Goal: Information Seeking & Learning: Learn about a topic

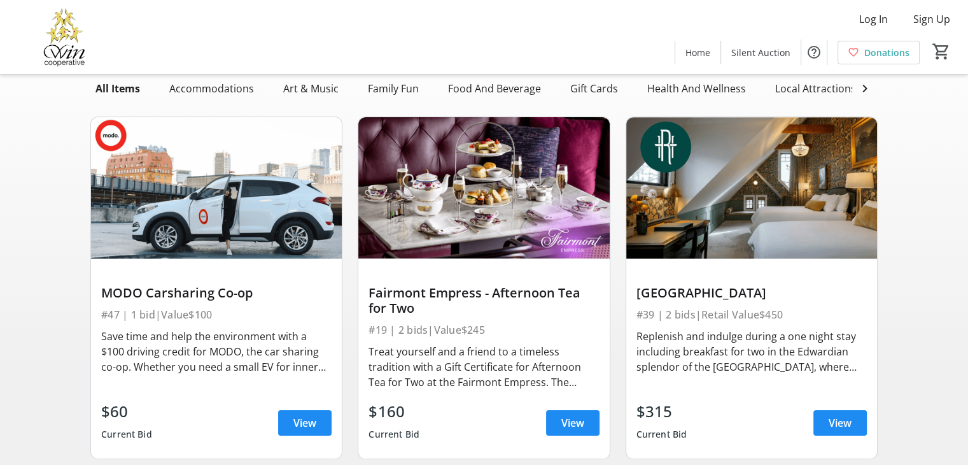
scroll to position [64, 0]
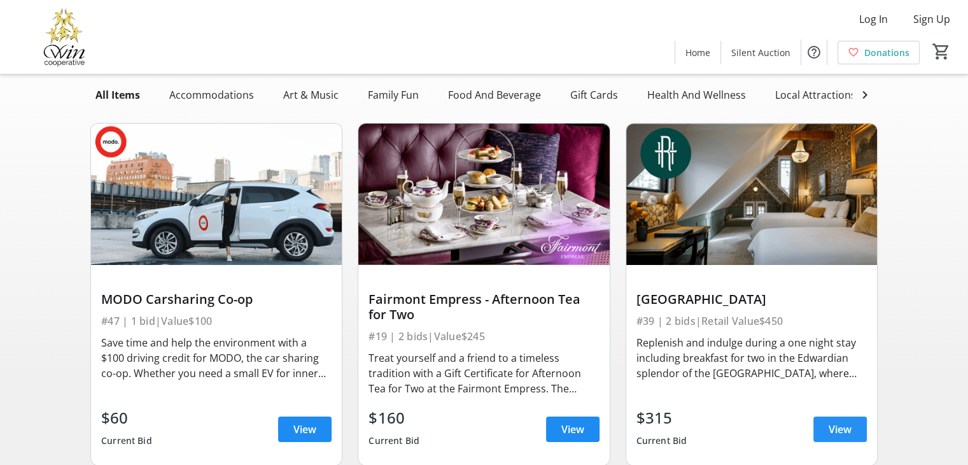
click at [829, 437] on span "View" at bounding box center [840, 428] width 23 height 15
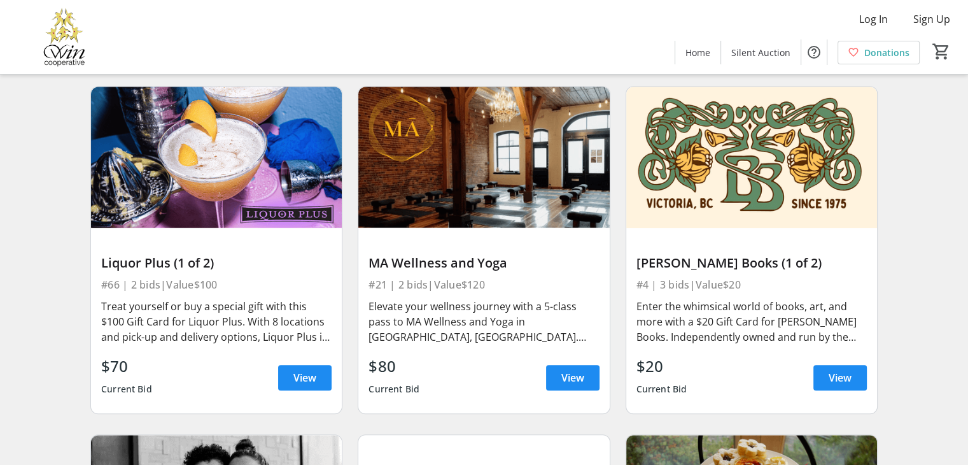
scroll to position [1145, 0]
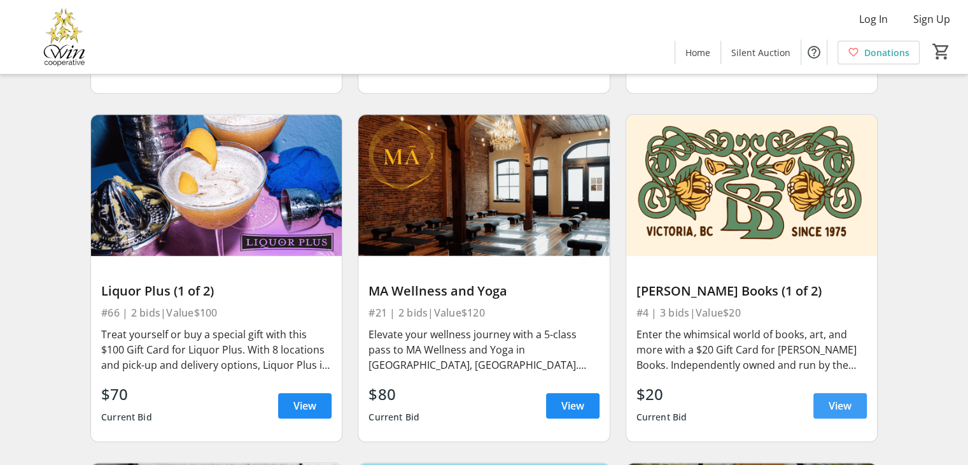
click at [843, 398] on span "View" at bounding box center [840, 405] width 23 height 15
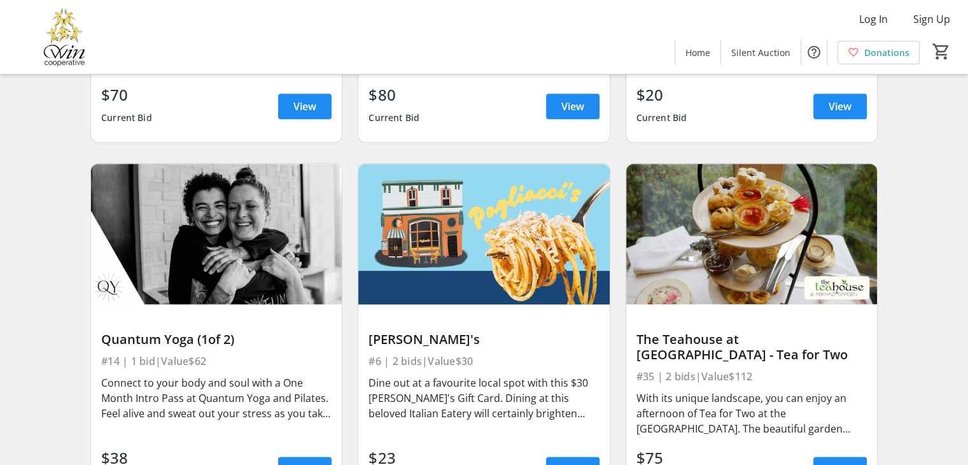
scroll to position [1464, 0]
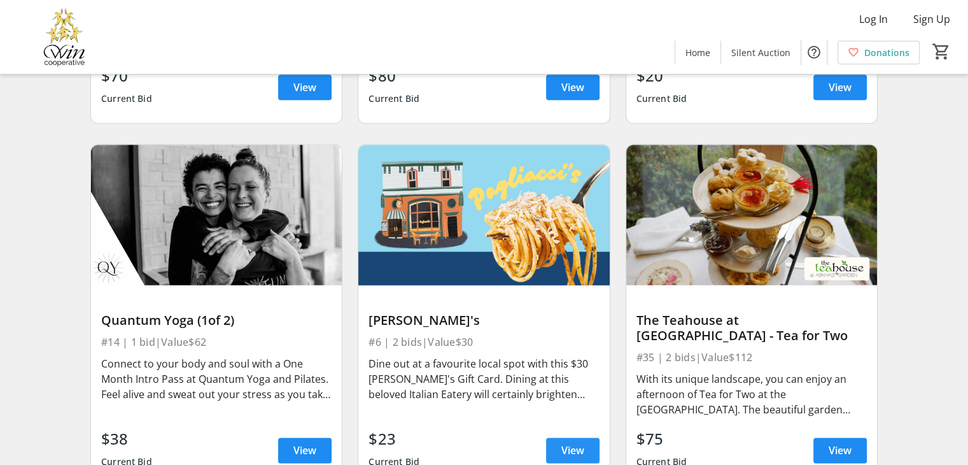
click at [570, 442] on span "View" at bounding box center [572, 449] width 23 height 15
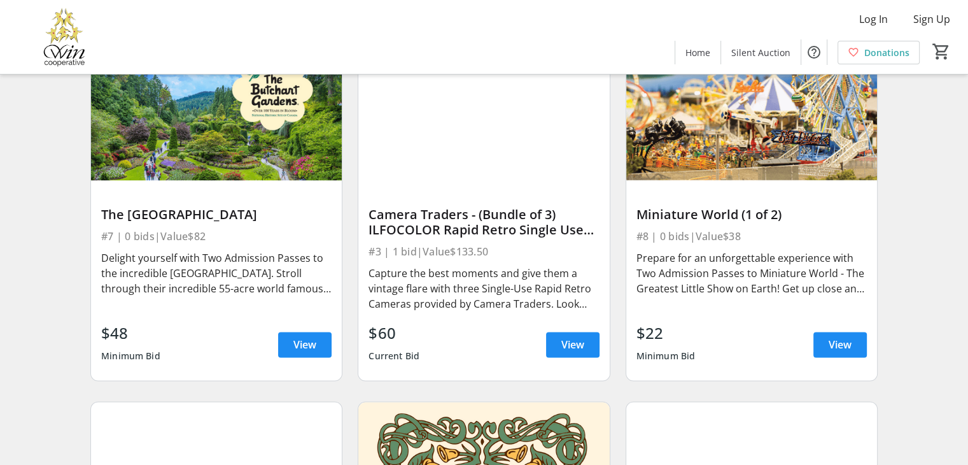
scroll to position [1909, 0]
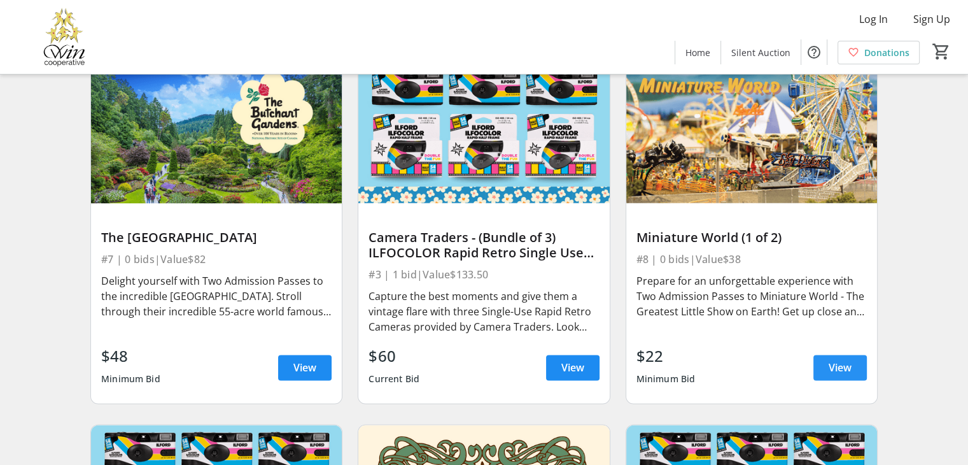
click at [836, 360] on span "View" at bounding box center [840, 367] width 23 height 15
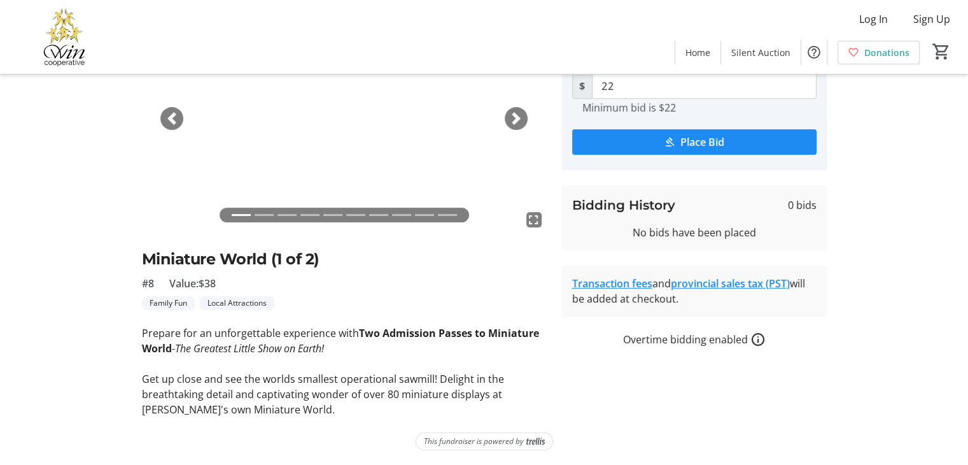
scroll to position [52, 0]
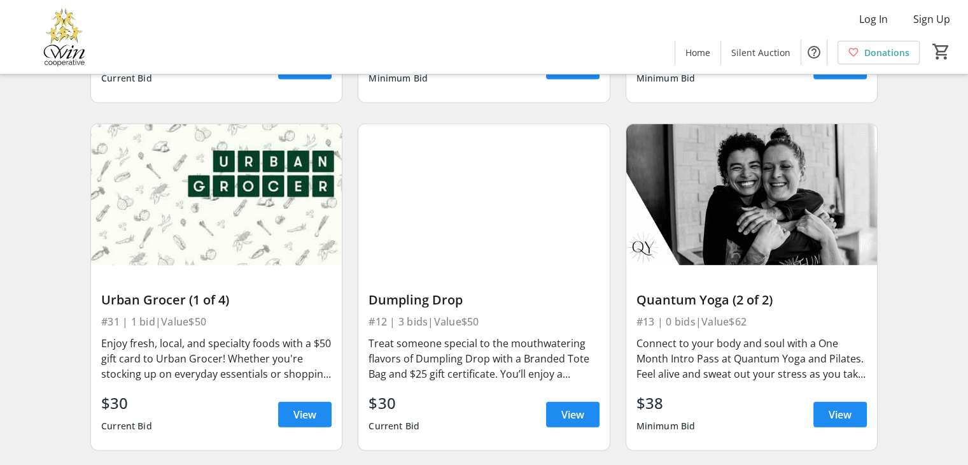
scroll to position [2927, 0]
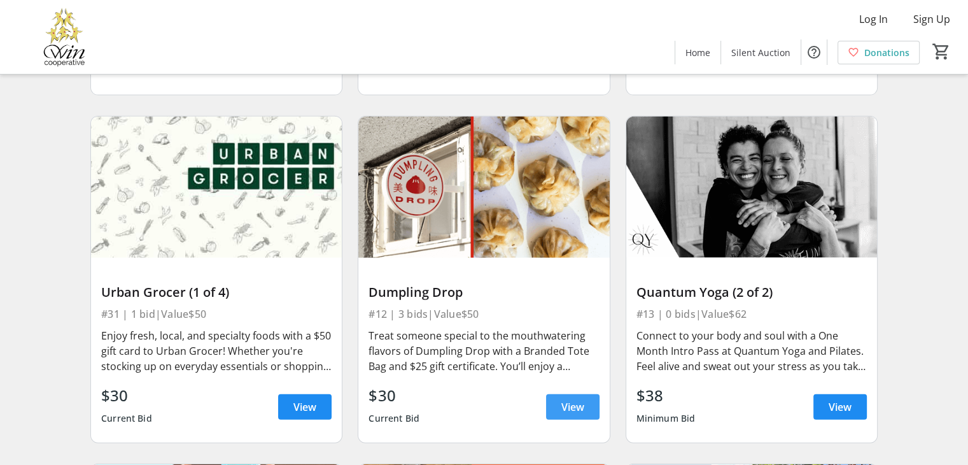
click at [583, 399] on span "View" at bounding box center [572, 406] width 23 height 15
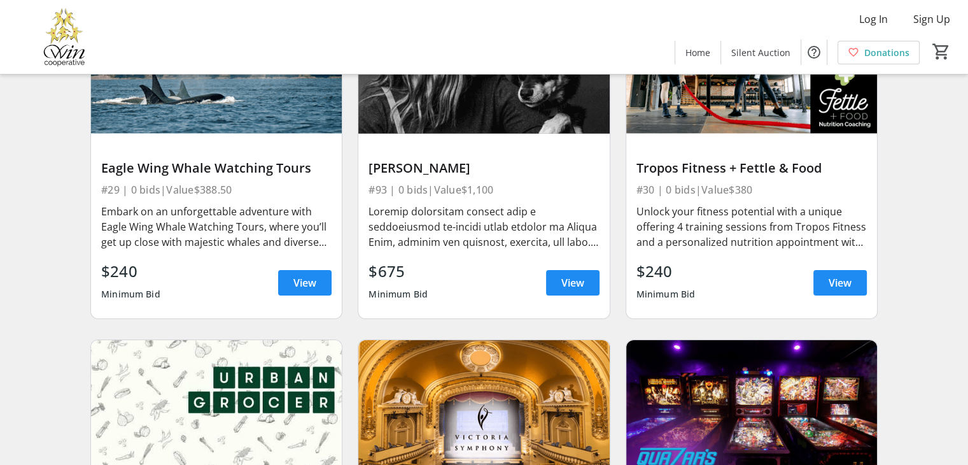
scroll to position [5027, 0]
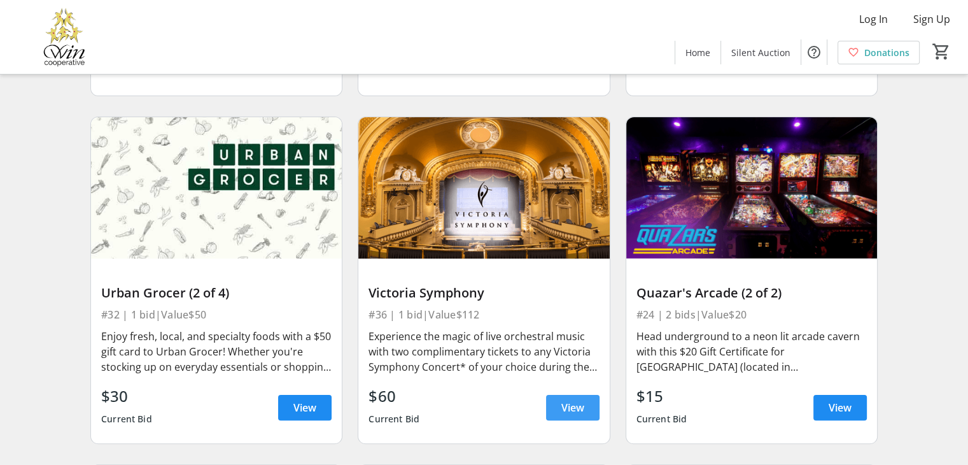
click at [563, 400] on span "View" at bounding box center [572, 407] width 23 height 15
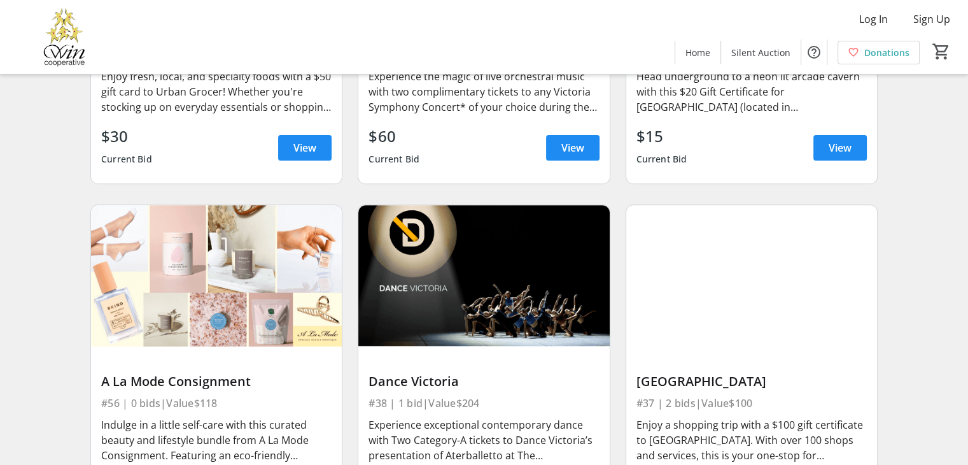
scroll to position [5345, 0]
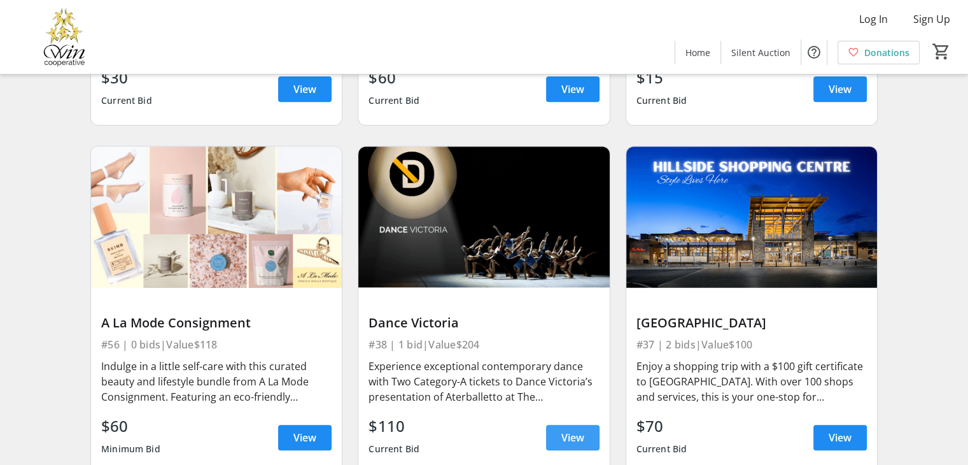
click at [559, 431] on span at bounding box center [572, 437] width 53 height 31
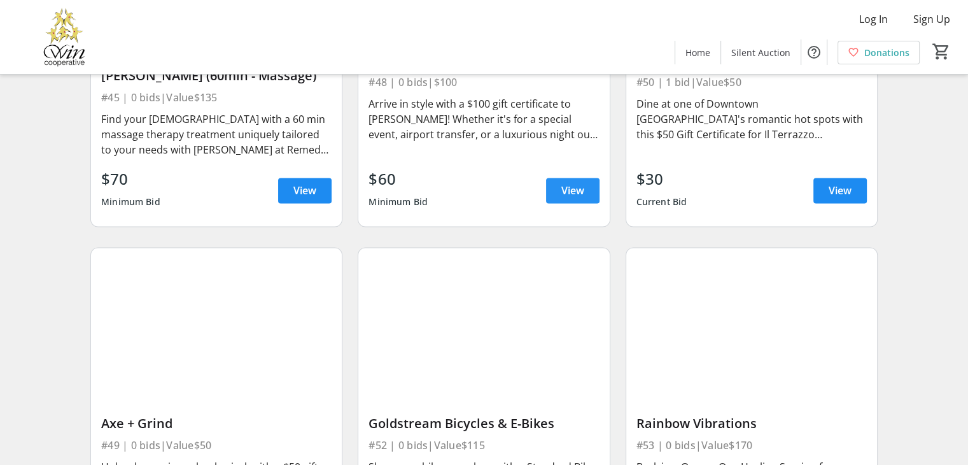
scroll to position [6745, 0]
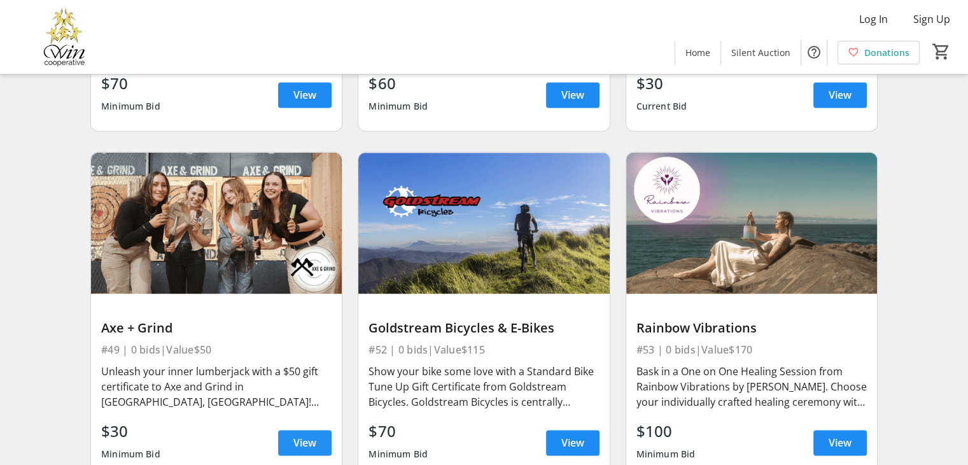
click at [309, 435] on span "View" at bounding box center [304, 442] width 23 height 15
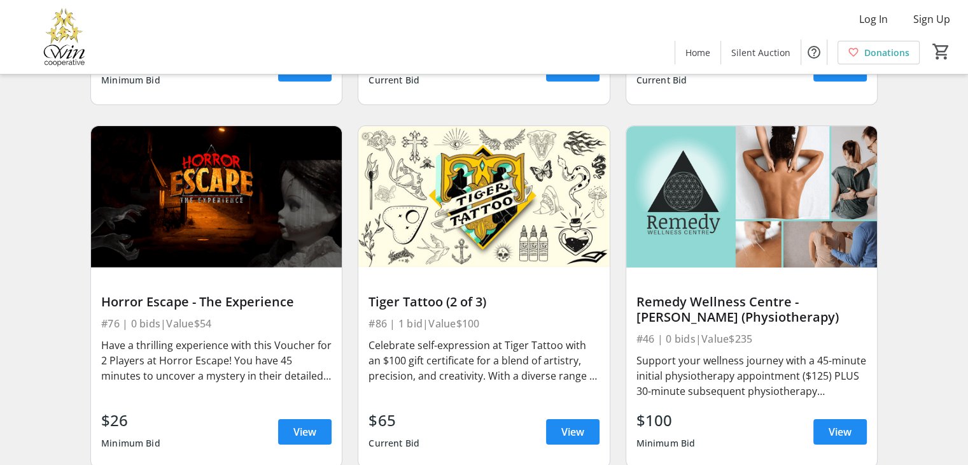
scroll to position [9227, 0]
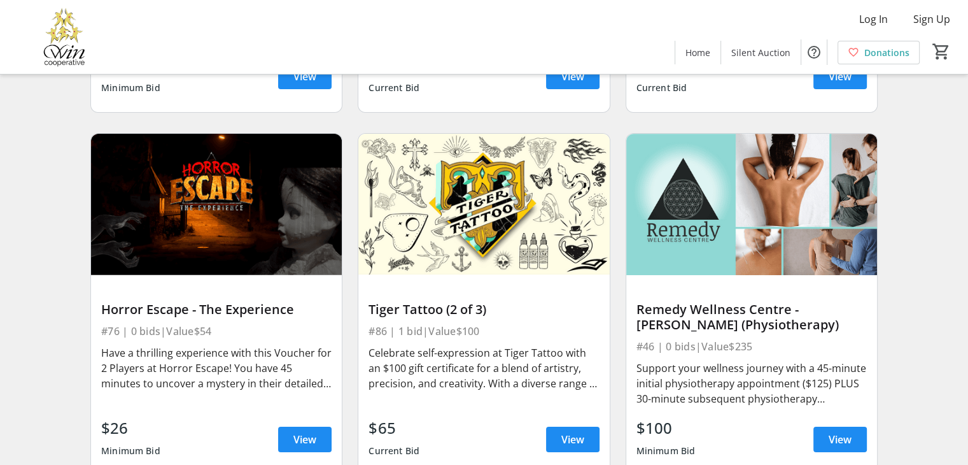
click at [494, 332] on div "Tiger Tattoo (2 of 3) #86 | 1 bid | Value $100 Celebrate self-expression at Tig…" at bounding box center [483, 375] width 251 height 200
click at [575, 431] on span "View" at bounding box center [572, 438] width 23 height 15
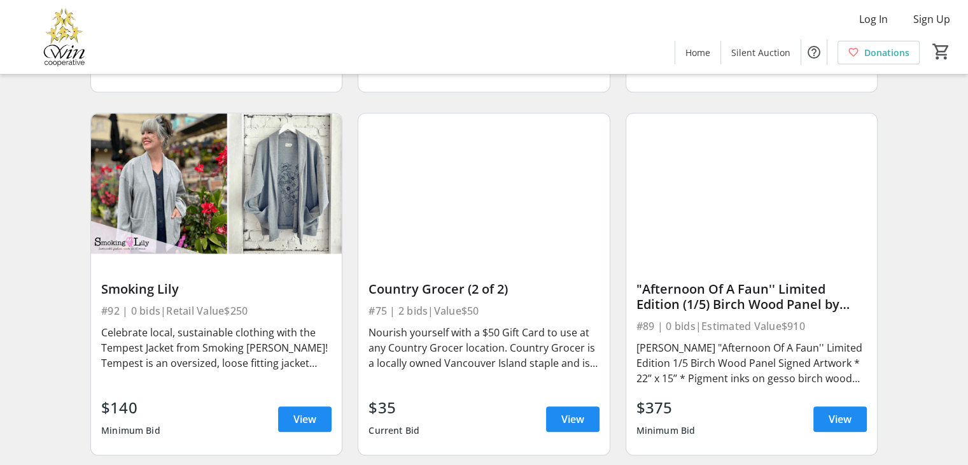
scroll to position [10691, 0]
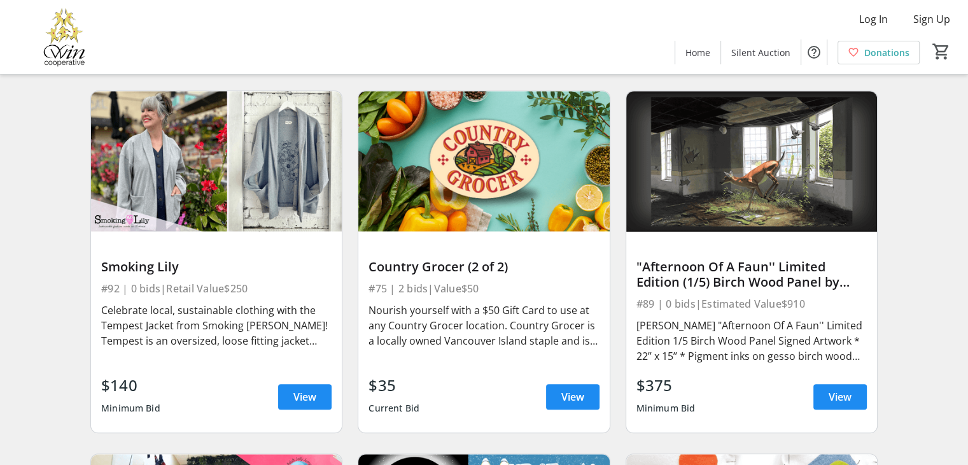
click at [766, 199] on img at bounding box center [751, 161] width 251 height 141
click at [829, 389] on span "View" at bounding box center [840, 396] width 23 height 15
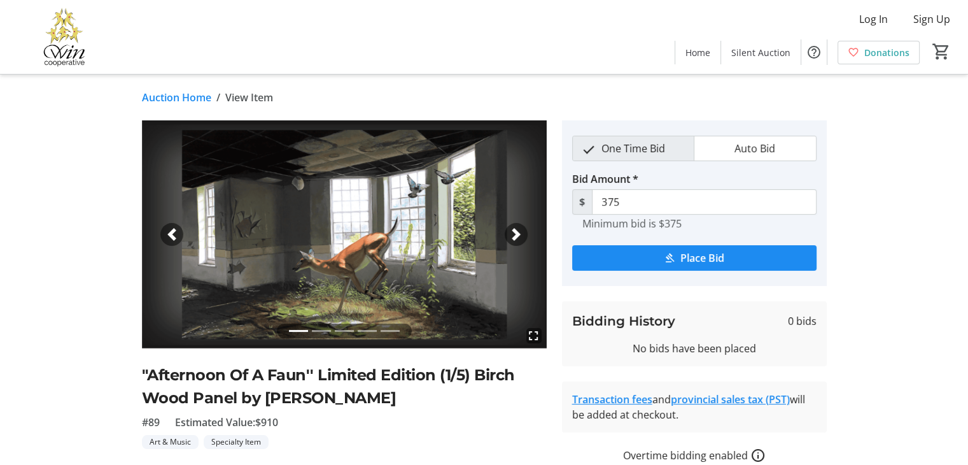
click at [516, 232] on span "button" at bounding box center [516, 234] width 13 height 13
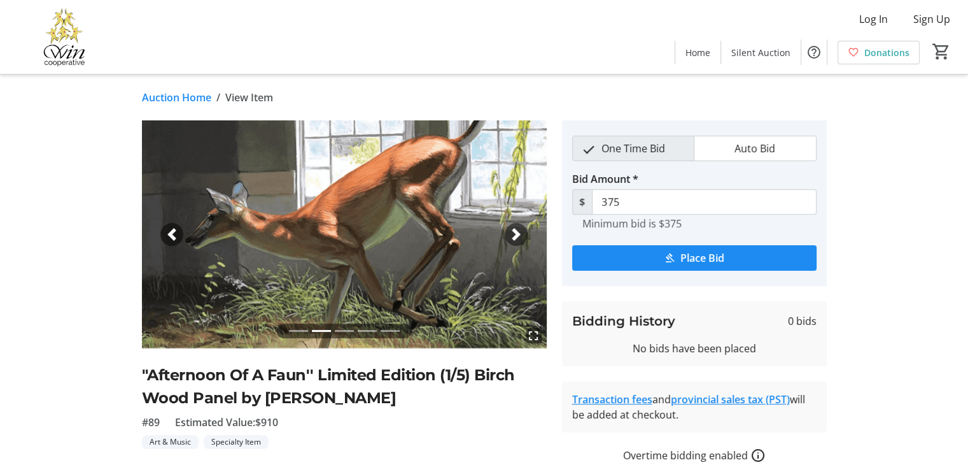
click at [516, 232] on span "button" at bounding box center [516, 234] width 13 height 13
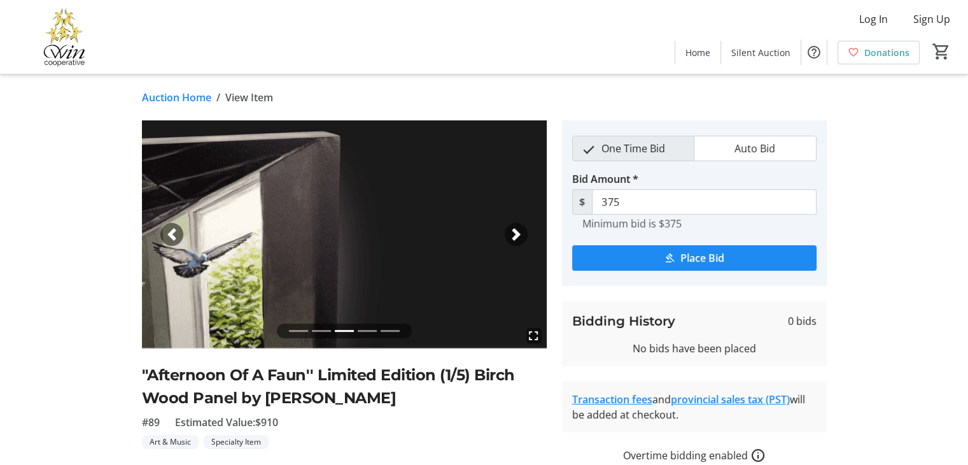
click at [516, 232] on span "button" at bounding box center [516, 234] width 13 height 13
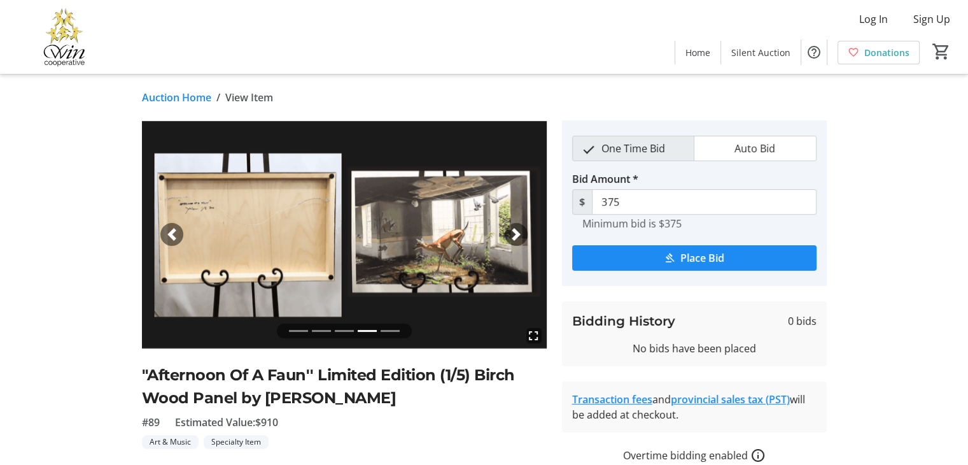
click at [517, 237] on span "button" at bounding box center [516, 234] width 13 height 13
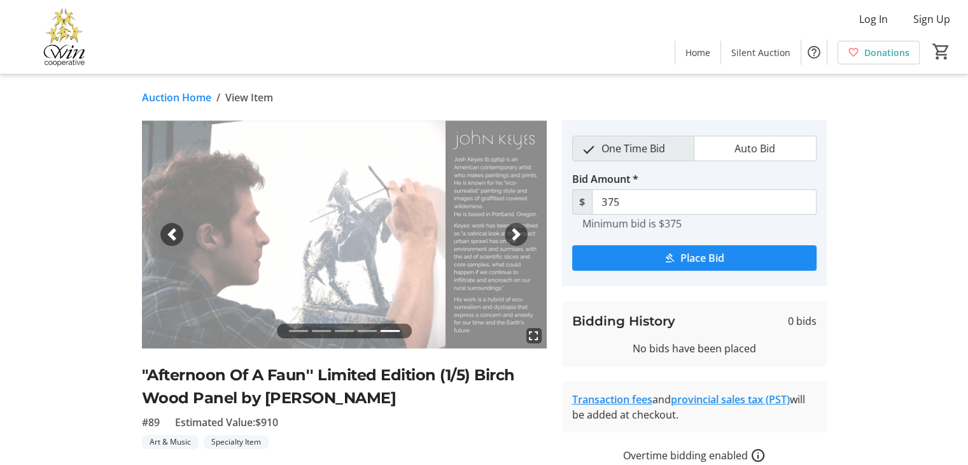
click at [517, 236] on span "button" at bounding box center [516, 234] width 13 height 13
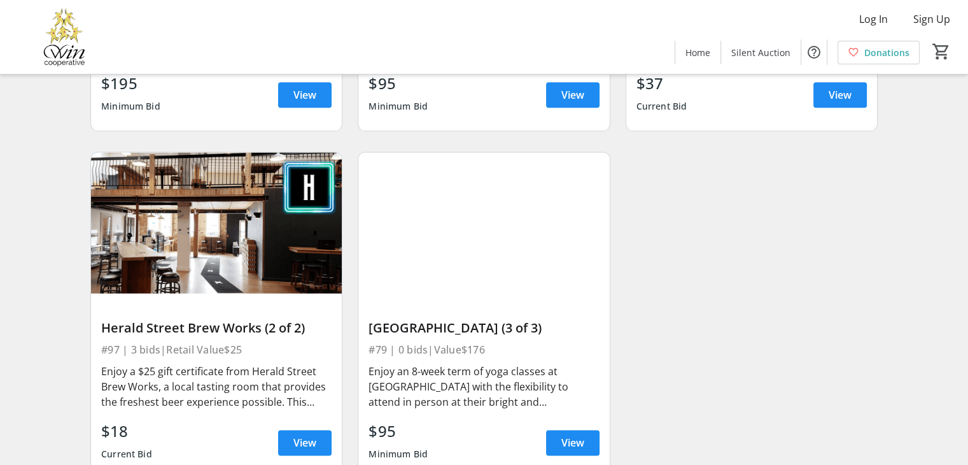
scroll to position [11271, 0]
